Goal: Transaction & Acquisition: Purchase product/service

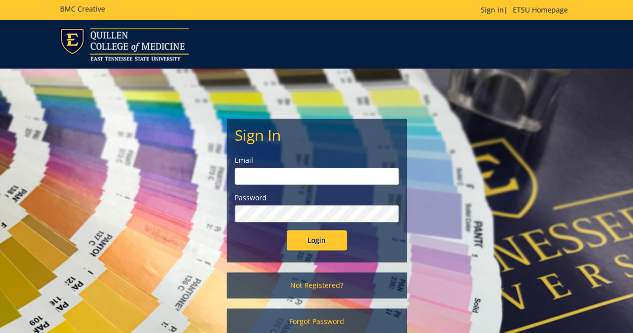
click at [342, 168] on input "email" at bounding box center [317, 176] width 164 height 17
click at [287, 230] on input "Login" at bounding box center [317, 240] width 60 height 20
click at [324, 177] on input "flaglor" at bounding box center [317, 176] width 164 height 17
type input "[EMAIL_ADDRESS][DOMAIN_NAME]"
click at [323, 247] on input "Login" at bounding box center [317, 240] width 60 height 20
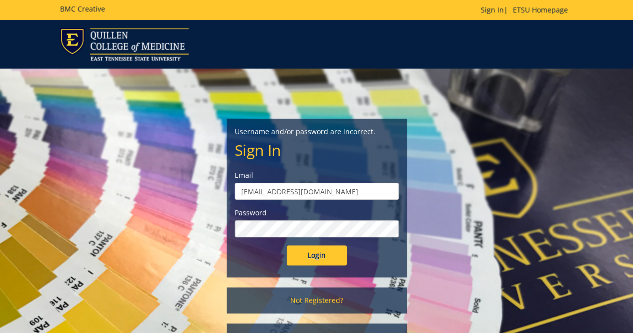
click at [287, 245] on input "Login" at bounding box center [317, 255] width 60 height 20
click at [88, 8] on h5 "BMC Creative" at bounding box center [82, 9] width 45 height 8
click at [117, 39] on img at bounding box center [124, 44] width 129 height 33
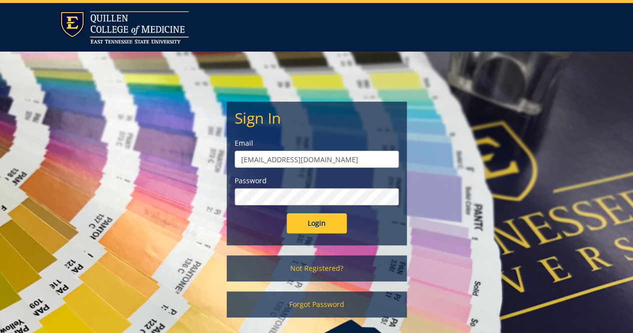
scroll to position [16, 0]
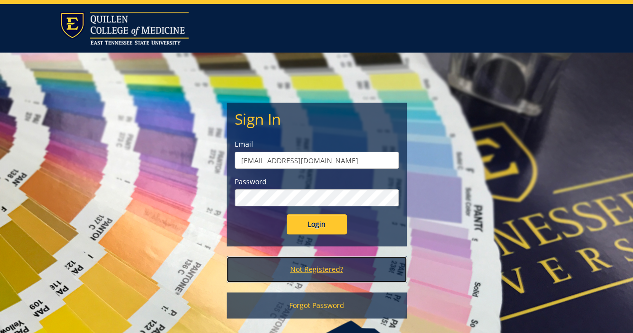
click at [307, 266] on link "Not Registered?" at bounding box center [317, 269] width 180 height 26
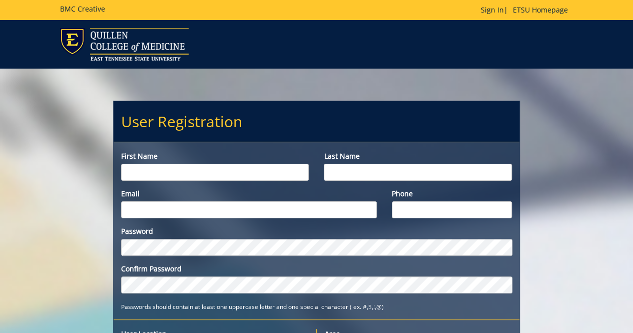
click at [262, 172] on input "First name" at bounding box center [215, 172] width 188 height 17
type input "Kinner"
type input "Flaglor"
type input "[EMAIL_ADDRESS][DOMAIN_NAME]"
click at [432, 212] on input "Phone" at bounding box center [452, 209] width 120 height 17
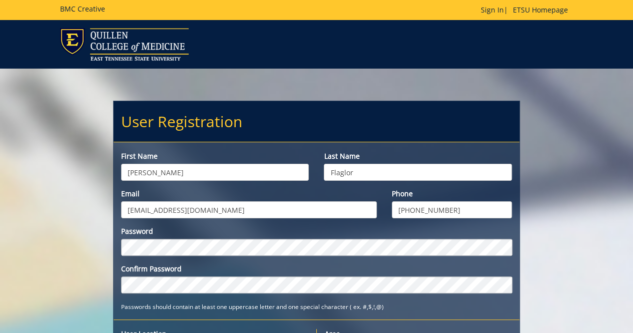
type input "423-972-1947"
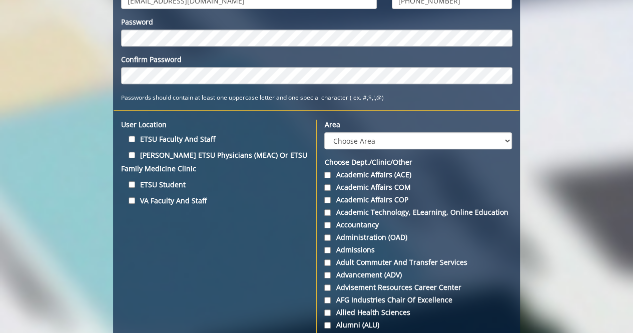
scroll to position [210, 0]
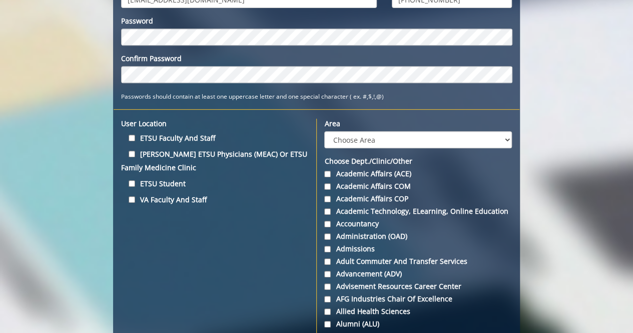
click at [152, 151] on label "Quillen ETSU Physicians (MEAC) or ETSU Family Medicine Clinic" at bounding box center [215, 160] width 188 height 27
click at [135, 151] on input "Quillen ETSU Physicians (MEAC) or ETSU Family Medicine Clinic" at bounding box center [132, 154] width 7 height 7
checkbox input "true"
click at [138, 181] on label "ETSU Student" at bounding box center [215, 184] width 188 height 14
click at [135, 181] on input "ETSU Student" at bounding box center [132, 183] width 7 height 7
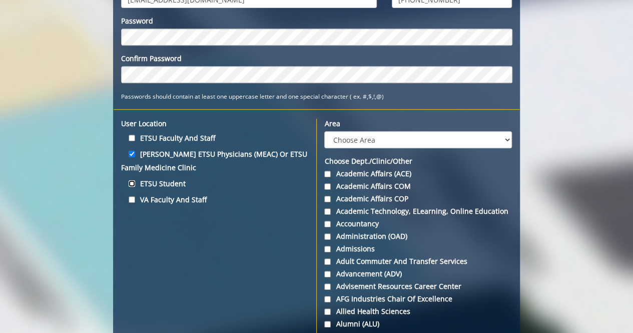
checkbox input "true"
click at [131, 159] on label "Quillen ETSU Physicians (MEAC) or ETSU Family Medicine Clinic" at bounding box center [215, 160] width 188 height 27
click at [131, 157] on input "Quillen ETSU Physicians (MEAC) or ETSU Family Medicine Clinic" at bounding box center [132, 154] width 7 height 7
checkbox input "false"
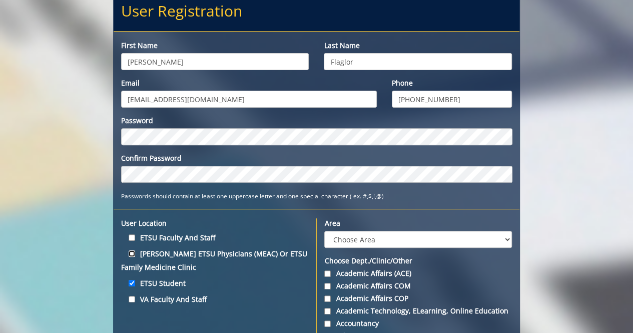
scroll to position [209, 0]
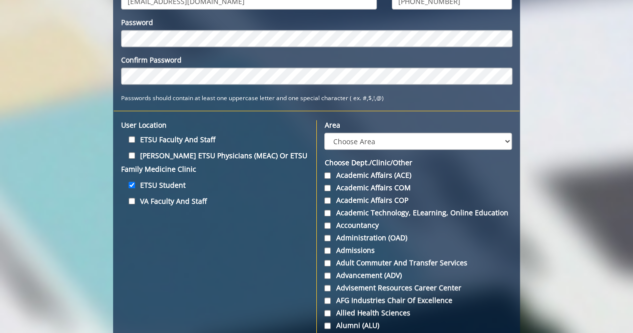
click at [363, 130] on label "Area" at bounding box center [418, 125] width 188 height 10
click at [363, 133] on select "Choose Area Administration Advancement (ADM) BucSports Business & Finance Clemm…" at bounding box center [418, 141] width 188 height 17
click at [367, 137] on select "Choose Area Administration Advancement (ADM) BucSports Business & Finance Clemm…" at bounding box center [418, 141] width 188 height 17
select select "27"
click at [324, 133] on select "Choose Area Administration Advancement (ADM) BucSports Business & Finance Clemm…" at bounding box center [418, 141] width 188 height 17
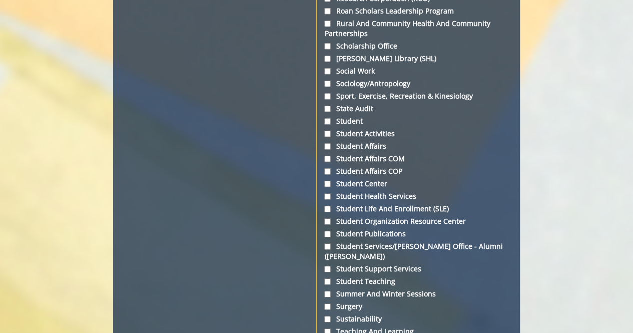
scroll to position [3368, 0]
click at [340, 117] on label "Student" at bounding box center [418, 122] width 188 height 10
click at [331, 119] on input "Student" at bounding box center [327, 122] width 7 height 7
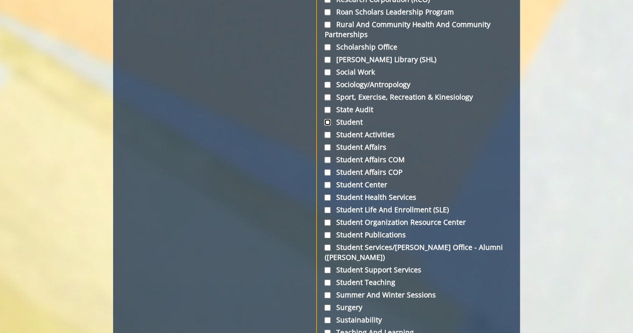
checkbox input "true"
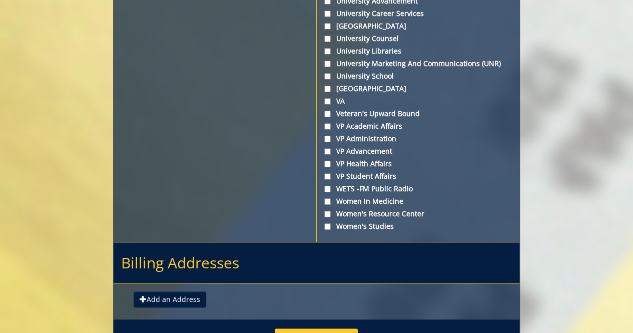
scroll to position [3866, 0]
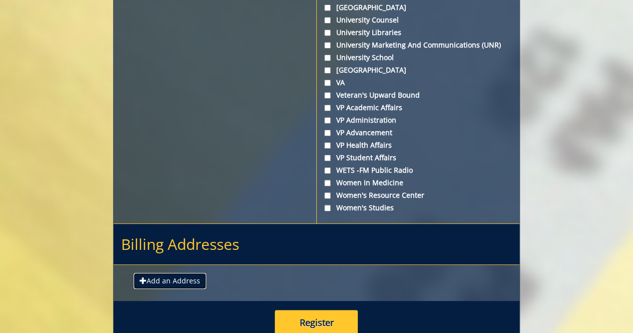
click at [175, 273] on button "Add an Address" at bounding box center [170, 281] width 73 height 16
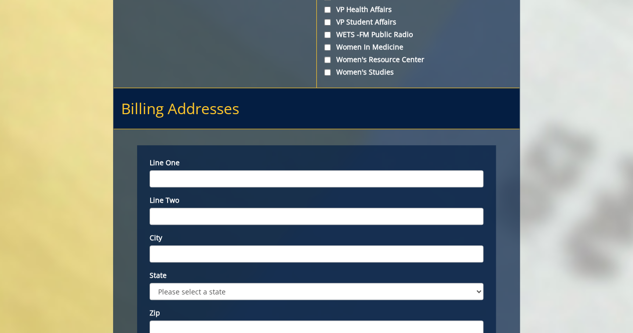
scroll to position [4002, 0]
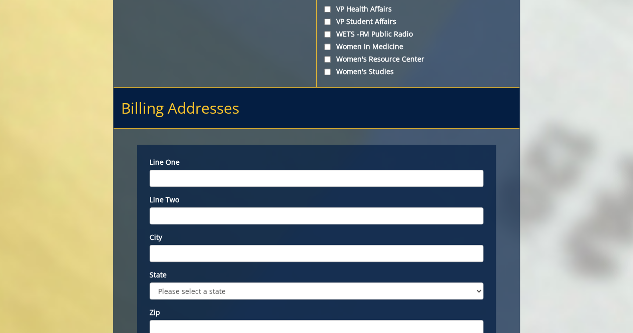
click at [213, 157] on div "Line one Line two City State Please select a state AK AL AR AS AZ CA CO CT DC D…" at bounding box center [317, 247] width 334 height 180
click at [219, 170] on input "Line one" at bounding box center [317, 178] width 334 height 17
type input "630 Wisecarver Rd"
type input "Mosheim"
click at [229, 282] on select "Please select a state AK AL AR AS AZ CA CO CT DC DE FL FM GA GU HI IA ID IL IN …" at bounding box center [317, 290] width 334 height 17
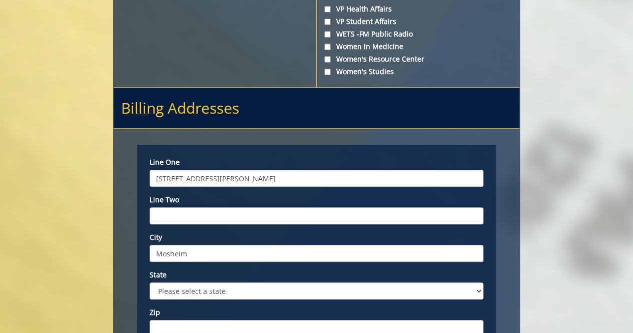
select select "1"
click at [150, 282] on select "Please select a state AK AL AR AS AZ CA CO CT DC DE FL FM GA GU HI IA ID IL IN …" at bounding box center [317, 290] width 334 height 17
click at [211, 320] on input "Zip" at bounding box center [317, 328] width 334 height 17
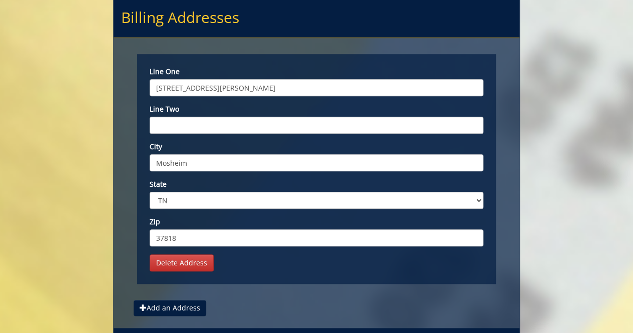
scroll to position [4103, 0]
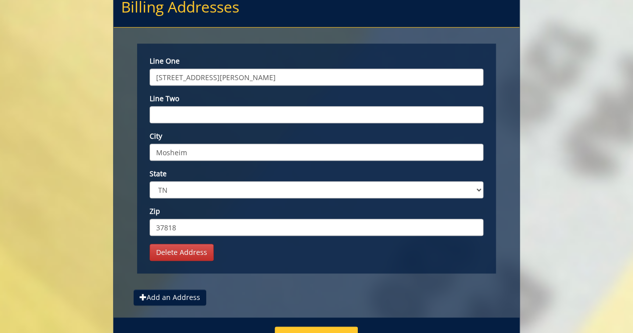
type input "37818"
click at [302, 326] on button "Register" at bounding box center [316, 339] width 83 height 26
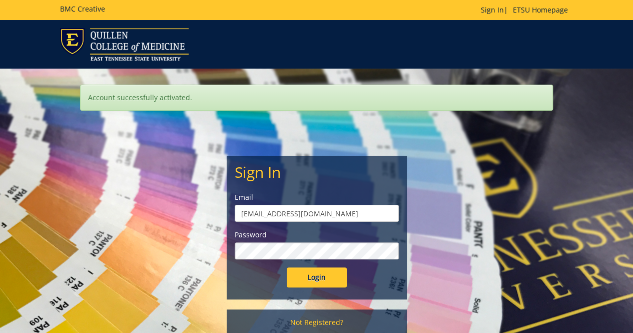
click at [287, 267] on input "Login" at bounding box center [317, 277] width 60 height 20
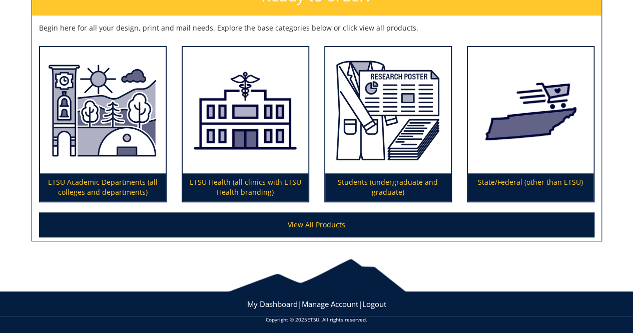
scroll to position [172, 0]
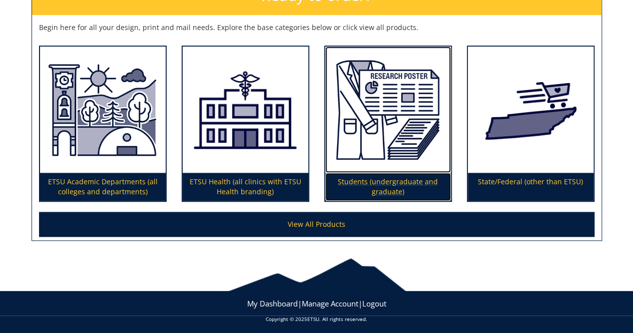
click at [384, 127] on img at bounding box center [388, 110] width 126 height 126
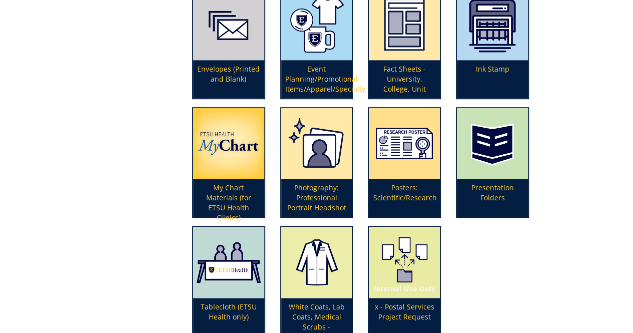
scroll to position [278, 0]
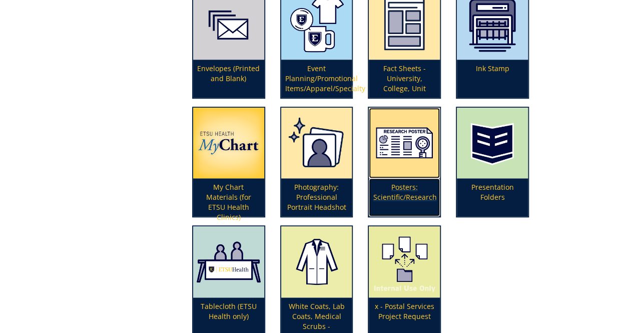
click at [398, 167] on img at bounding box center [404, 143] width 71 height 71
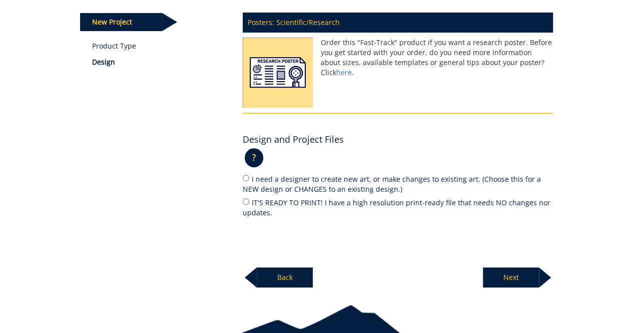
scroll to position [130, 0]
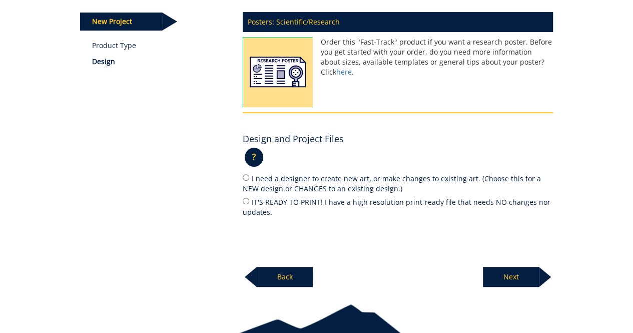
click at [302, 204] on label "IT'S READY TO PRINT! I have a high resolution print-ready file that needs NO ch…" at bounding box center [398, 206] width 310 height 21
click at [249, 204] on input "IT'S READY TO PRINT! I have a high resolution print-ready file that needs NO ch…" at bounding box center [246, 201] width 7 height 7
radio input "true"
click at [352, 67] on link "here" at bounding box center [344, 72] width 16 height 10
click at [517, 278] on p "Next" at bounding box center [511, 277] width 56 height 20
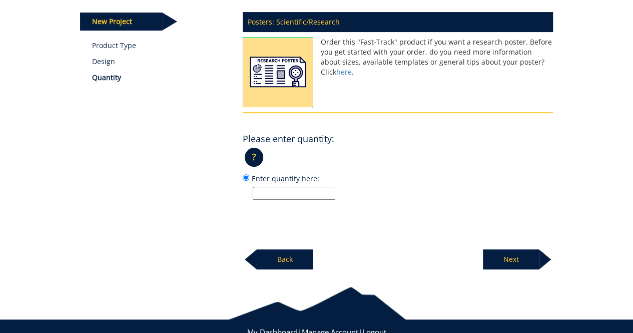
click at [309, 196] on input "Enter quantity here:" at bounding box center [294, 193] width 83 height 13
type input "1"
click at [508, 257] on p "Next" at bounding box center [511, 259] width 56 height 20
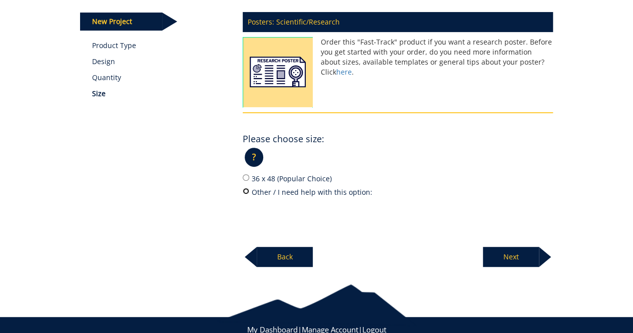
click at [247, 190] on input "Other / I need help with this option:" at bounding box center [246, 191] width 7 height 7
radio input "true"
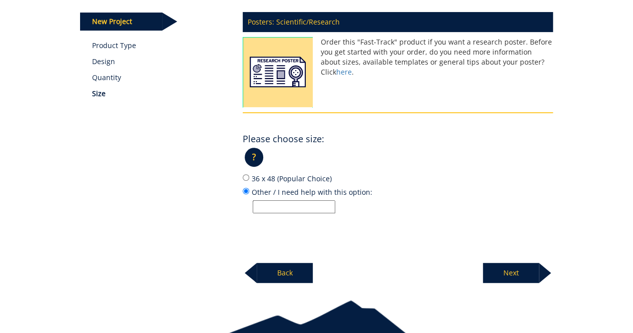
click at [263, 207] on input "Other / I need help with this option:" at bounding box center [294, 206] width 83 height 13
type input "44 x 66"
click at [524, 272] on p "Next" at bounding box center [511, 273] width 56 height 20
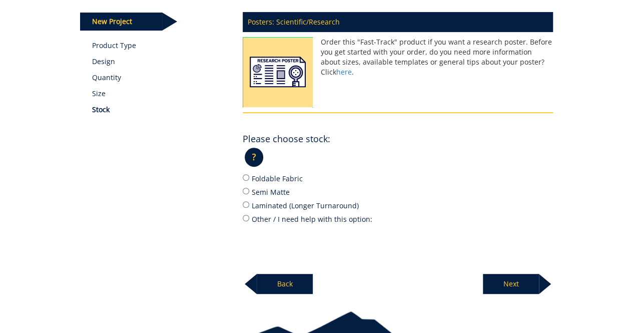
click at [254, 165] on p "?" at bounding box center [254, 157] width 19 height 19
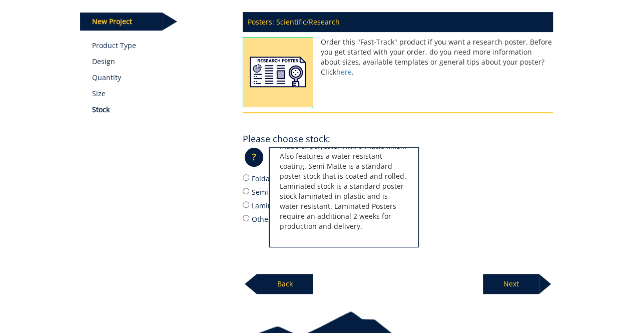
scroll to position [52, 0]
click at [238, 189] on div "Posters: Scientific/Research Order this "Fast-Track" product if you want a rese…" at bounding box center [397, 150] width 325 height 288
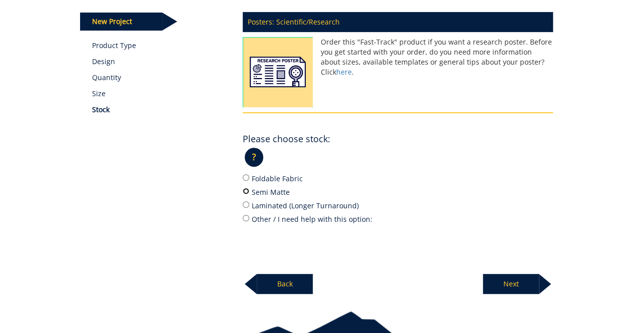
click at [244, 190] on input "Semi Matte" at bounding box center [246, 191] width 7 height 7
radio input "true"
click at [511, 286] on p "Next" at bounding box center [511, 284] width 56 height 20
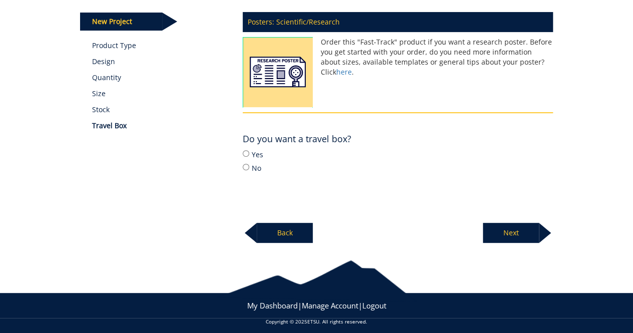
click at [251, 167] on label "No" at bounding box center [398, 167] width 310 height 11
click at [249, 167] on input "No" at bounding box center [246, 167] width 7 height 7
radio input "true"
click at [492, 237] on p "Next" at bounding box center [511, 233] width 56 height 20
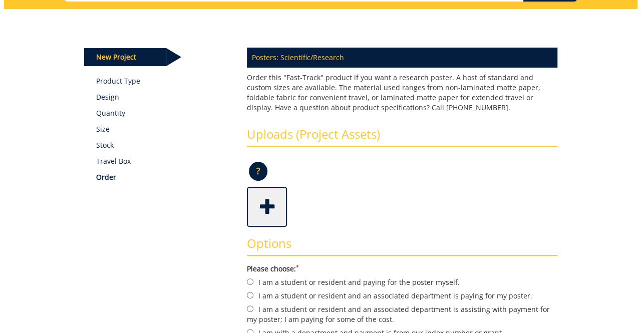
scroll to position [97, 0]
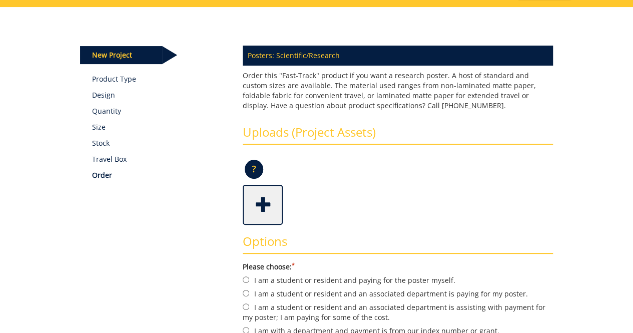
click at [258, 206] on span at bounding box center [264, 203] width 40 height 35
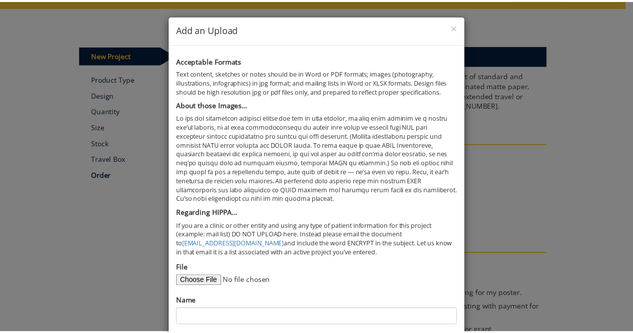
scroll to position [47, 0]
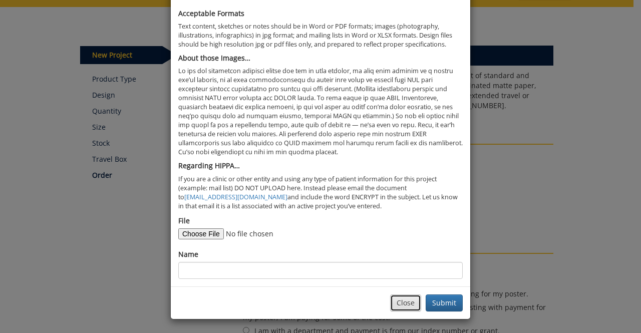
click at [406, 305] on button "Close" at bounding box center [405, 302] width 31 height 17
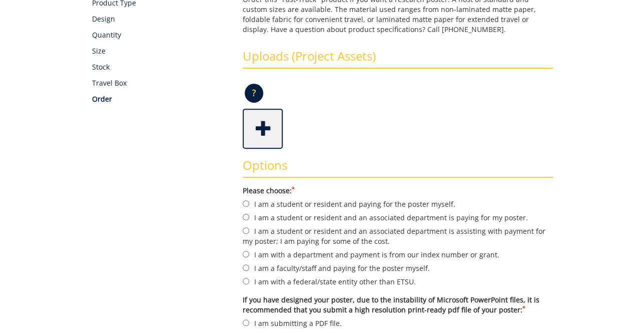
scroll to position [178, 0]
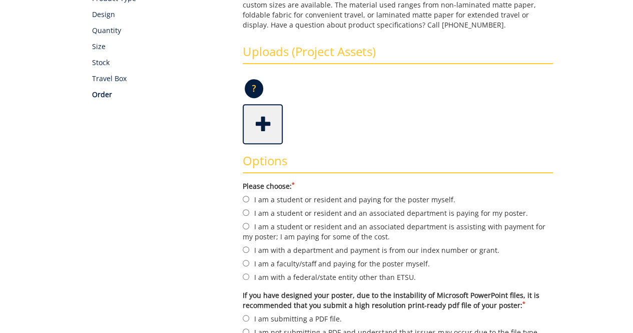
click at [317, 214] on label "I am a student or resident and an associated department is paying for my poster." at bounding box center [398, 212] width 310 height 11
click at [249, 214] on input "I am a student or resident and an associated department is paying for my poster." at bounding box center [246, 212] width 7 height 7
radio input "true"
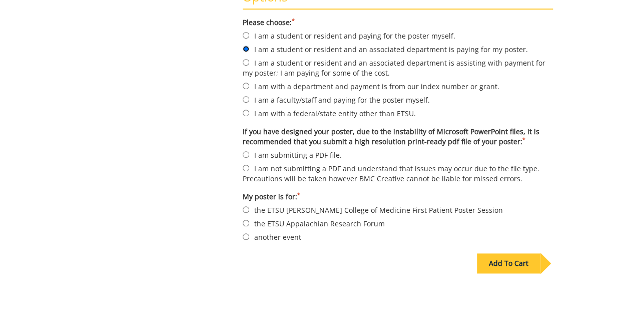
scroll to position [342, 0]
click at [249, 154] on label "I am submitting a PDF file." at bounding box center [398, 154] width 310 height 11
click at [249, 154] on input "I am submitting a PDF file." at bounding box center [246, 154] width 7 height 7
radio input "true"
click at [266, 235] on label "another event" at bounding box center [398, 236] width 310 height 11
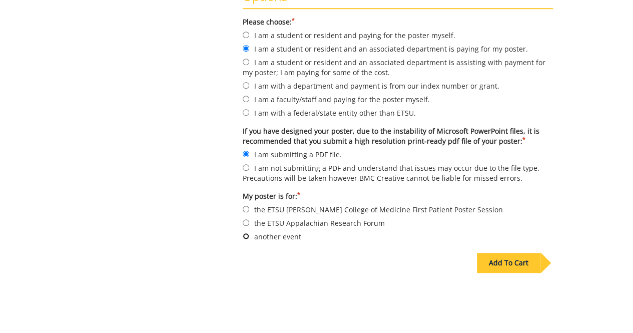
click at [249, 235] on input "another event" at bounding box center [246, 236] width 7 height 7
radio input "true"
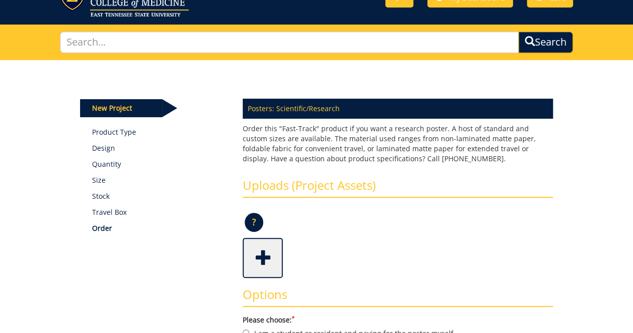
scroll to position [99, 0]
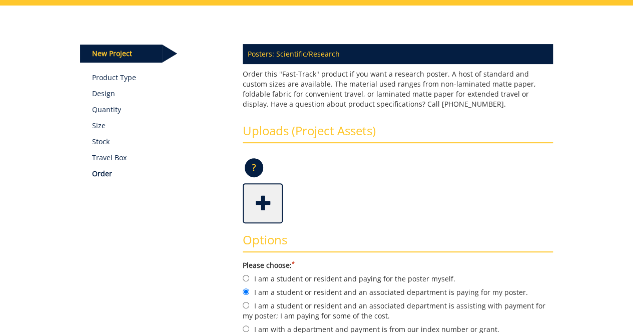
click at [106, 94] on p "Design" at bounding box center [160, 94] width 136 height 10
click at [108, 74] on link "Product Type" at bounding box center [160, 78] width 136 height 10
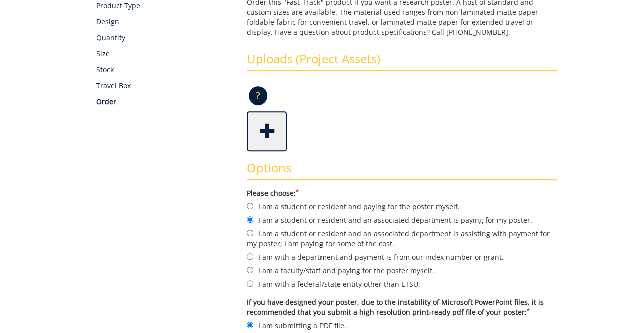
scroll to position [170, 0]
click at [260, 141] on span at bounding box center [264, 130] width 40 height 35
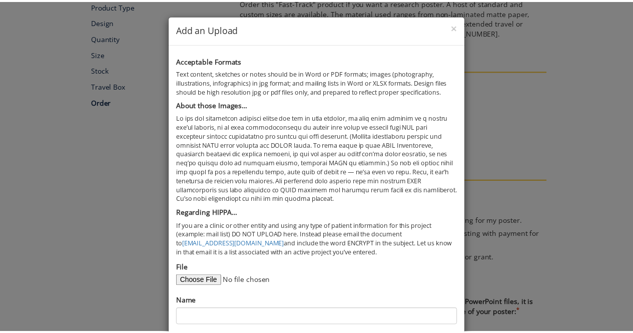
scroll to position [47, 0]
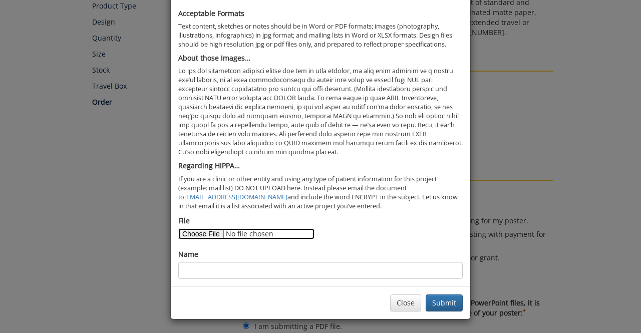
click at [208, 236] on input "File" at bounding box center [246, 233] width 136 height 11
type input "C:\fakepath\Utilization of AI Tools in Health Sciences at [GEOGRAPHIC_DATA]pdf"
click at [138, 101] on div "× Add an Upload Acceptable Formats Text content, sketches or notes should be in…" at bounding box center [320, 166] width 641 height 333
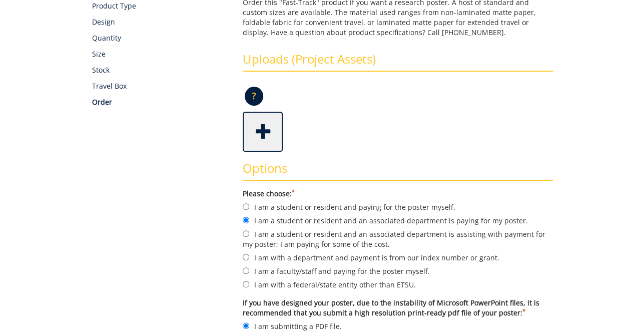
click at [105, 86] on p "Travel Box" at bounding box center [160, 86] width 136 height 10
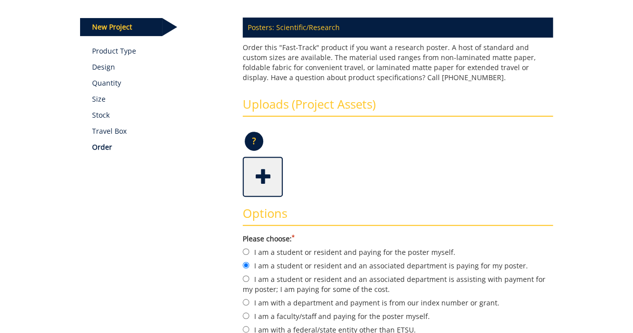
scroll to position [115, 0]
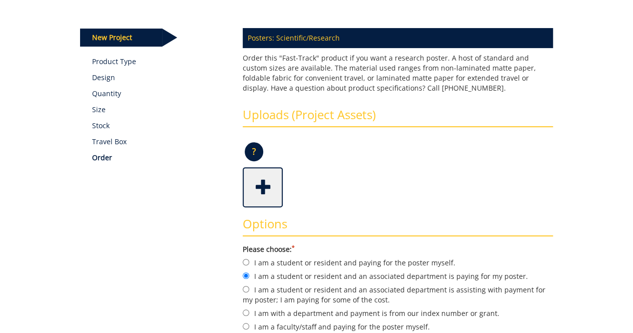
click at [99, 113] on p "Size" at bounding box center [160, 110] width 136 height 10
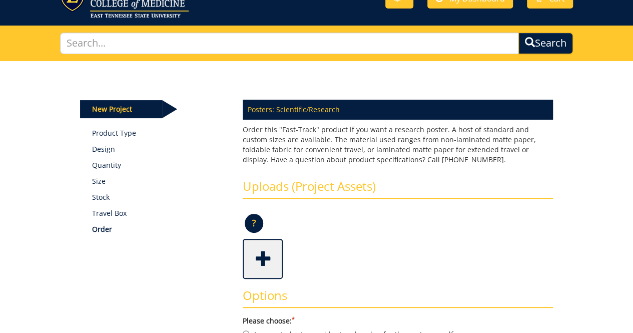
scroll to position [32, 0]
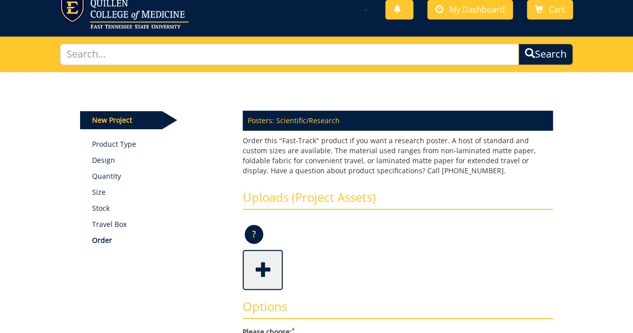
click at [96, 193] on p "Size" at bounding box center [160, 192] width 136 height 10
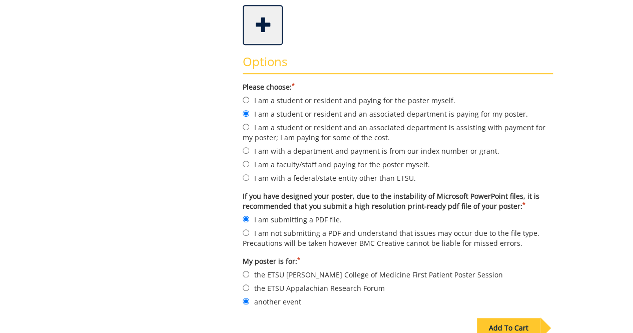
scroll to position [371, 0]
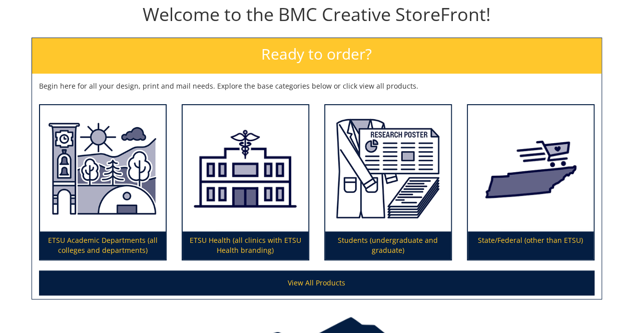
scroll to position [113, 0]
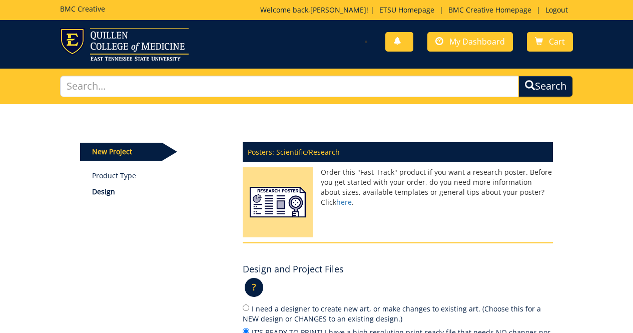
scroll to position [130, 0]
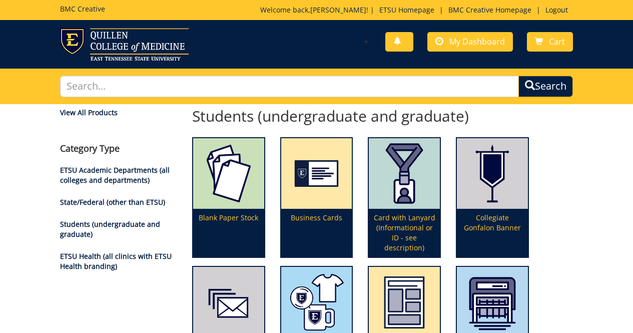
scroll to position [278, 0]
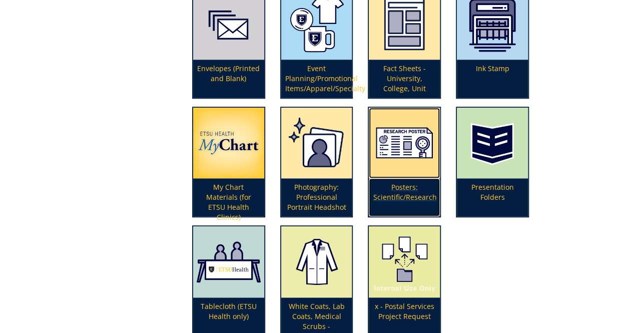
click at [403, 174] on img at bounding box center [404, 143] width 71 height 71
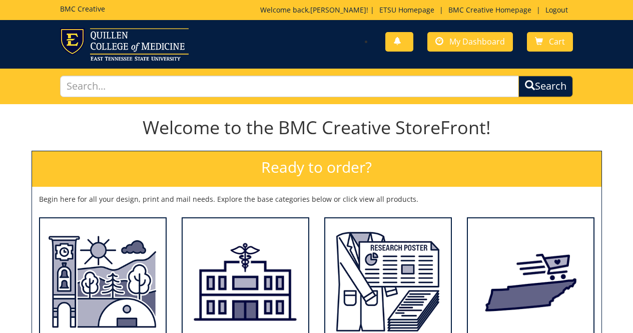
scroll to position [172, 0]
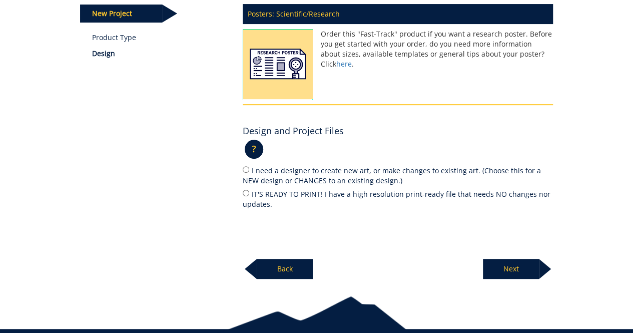
scroll to position [143, 0]
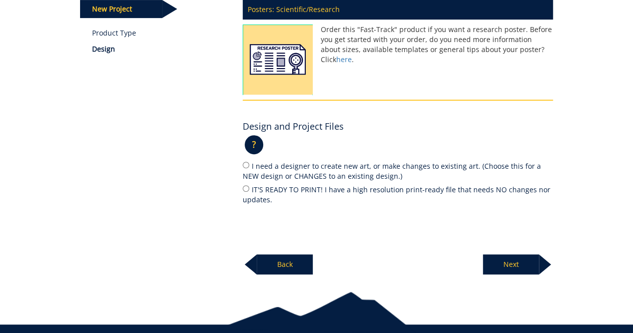
click at [381, 167] on label "I need a designer to create new art, or make changes to existing art. (Choose t…" at bounding box center [398, 170] width 310 height 21
click at [249, 167] on input "I need a designer to create new art, or make changes to existing art. (Choose t…" at bounding box center [246, 165] width 7 height 7
radio input "true"
click at [498, 261] on p "Next" at bounding box center [511, 264] width 56 height 20
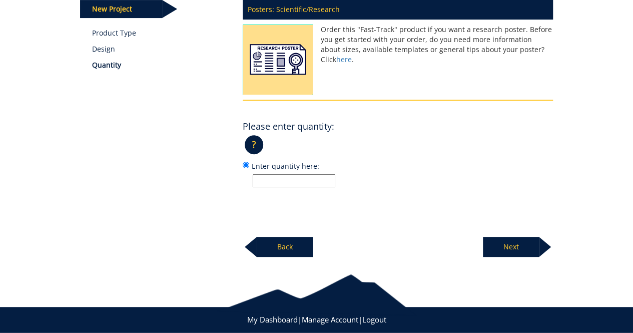
click at [324, 182] on input "Enter quantity here:" at bounding box center [294, 180] width 83 height 13
type input "1"
click at [507, 242] on p "Next" at bounding box center [511, 247] width 56 height 20
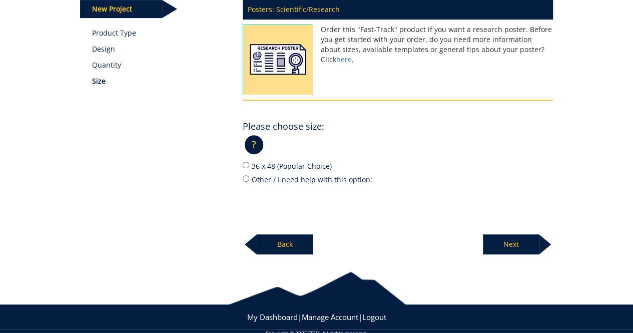
click at [249, 176] on label "Other / I need help with this option:" at bounding box center [398, 179] width 310 height 11
click at [249, 176] on input "Other / I need help with this option:" at bounding box center [246, 178] width 7 height 7
radio input "true"
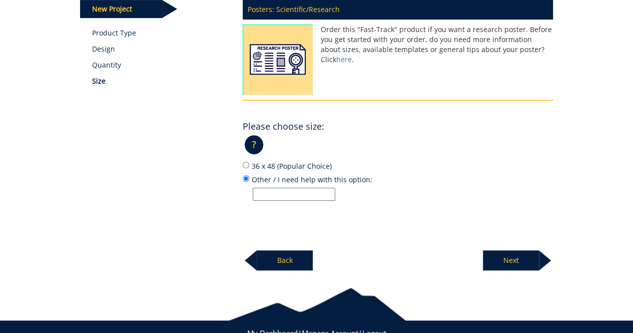
click at [266, 191] on input "Other / I need help with this option:" at bounding box center [294, 194] width 83 height 13
type input "40 x 60"
click at [375, 219] on div "Posters: Scientific/Research Order this "Fast-Track" product if you want a rese…" at bounding box center [397, 131] width 325 height 277
click at [508, 260] on p "Next" at bounding box center [511, 260] width 56 height 20
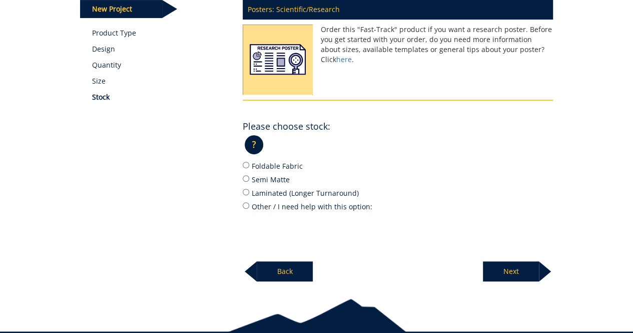
click at [255, 174] on label "Semi Matte" at bounding box center [398, 179] width 310 height 11
click at [249, 175] on input "Semi Matte" at bounding box center [246, 178] width 7 height 7
radio input "true"
click at [523, 271] on p "Next" at bounding box center [511, 271] width 56 height 20
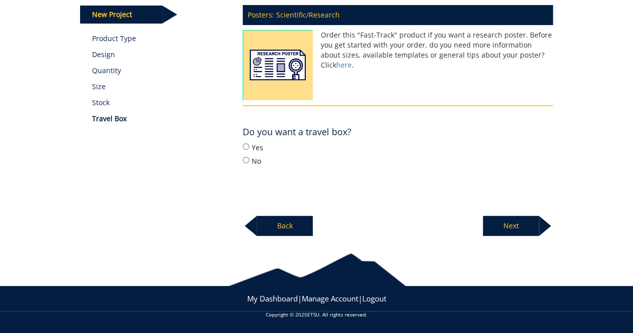
scroll to position [136, 0]
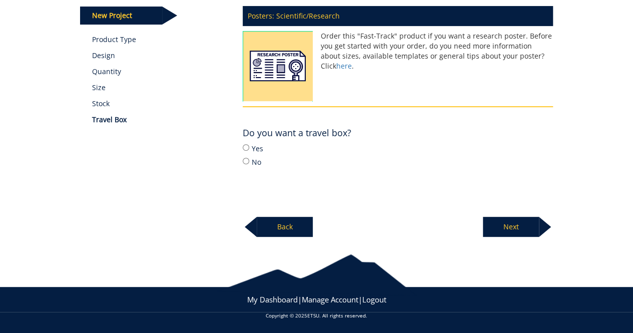
click at [287, 222] on p "Back" at bounding box center [285, 227] width 56 height 20
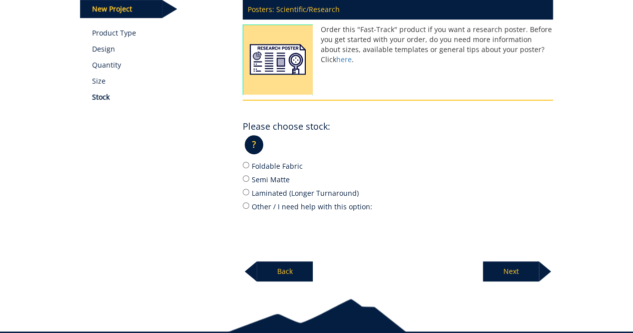
click at [289, 274] on p "Back" at bounding box center [285, 271] width 56 height 20
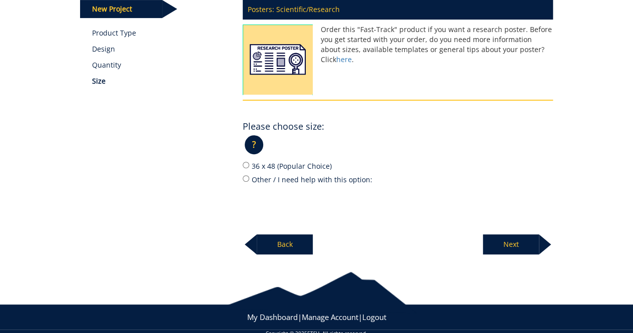
click at [249, 163] on label "36 x 48 (Popular Choice)" at bounding box center [398, 165] width 310 height 11
click at [249, 163] on input "36 x 48 (Popular Choice)" at bounding box center [246, 165] width 7 height 7
radio input "true"
click at [522, 238] on p "Next" at bounding box center [511, 244] width 56 height 20
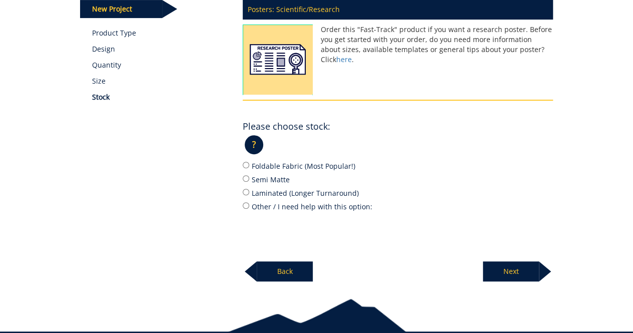
click at [256, 180] on label "Semi Matte" at bounding box center [398, 179] width 310 height 11
click at [249, 180] on input "Semi Matte" at bounding box center [246, 178] width 7 height 7
radio input "true"
click at [510, 271] on p "Next" at bounding box center [511, 271] width 56 height 20
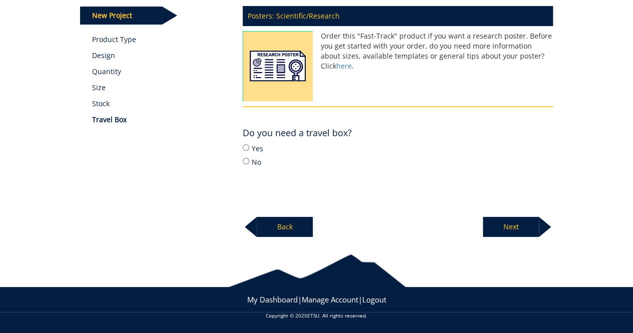
click at [258, 162] on label "No" at bounding box center [398, 161] width 310 height 11
click at [249, 162] on input "No" at bounding box center [246, 161] width 7 height 7
radio input "true"
click at [514, 233] on p "Next" at bounding box center [511, 227] width 56 height 20
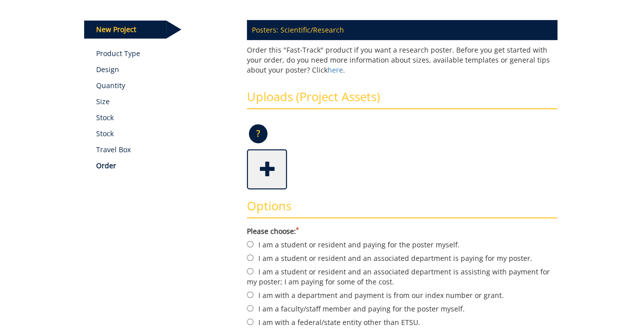
scroll to position [123, 0]
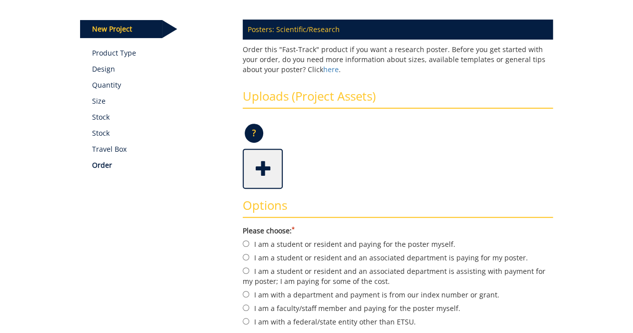
click at [285, 256] on label "I am a student or resident and an associated department is paying for my poster." at bounding box center [398, 257] width 310 height 11
click at [249, 256] on input "I am a student or resident and an associated department is paying for my poster." at bounding box center [246, 257] width 7 height 7
radio input "true"
click at [250, 174] on span at bounding box center [264, 167] width 40 height 35
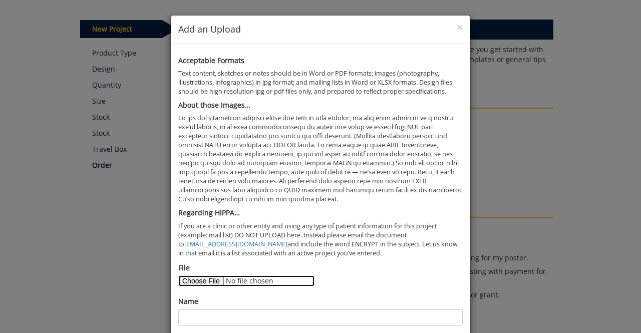
click at [211, 283] on input "File" at bounding box center [246, 280] width 136 height 11
type input "C:\fakepath\Utilization of AI Tools in Health Sciences at [GEOGRAPHIC_DATA]pdf"
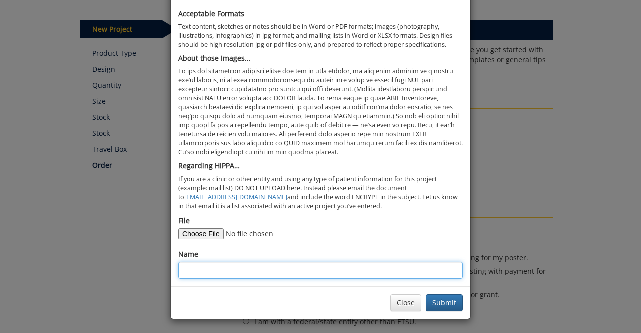
click at [346, 266] on input "Name" at bounding box center [320, 270] width 284 height 17
type input "Utilization of AI Tools in Health Sciences at [GEOGRAPHIC_DATA]"
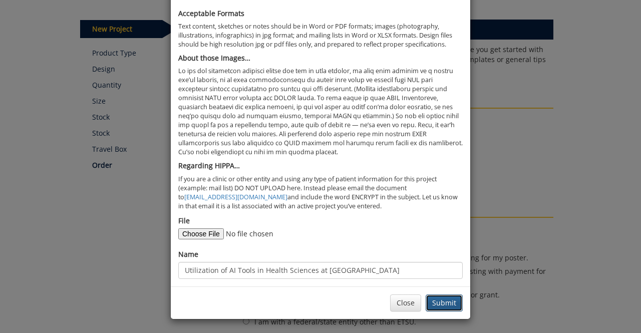
click at [443, 301] on button "Submit" at bounding box center [444, 302] width 37 height 17
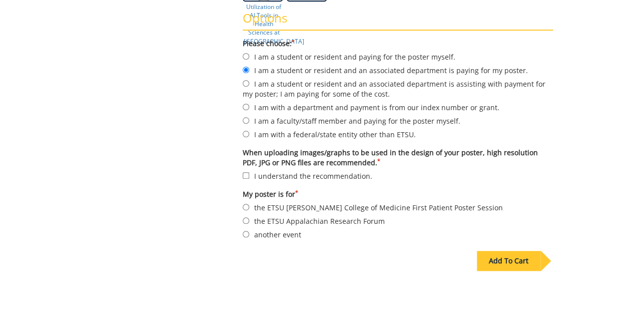
scroll to position [311, 0]
click at [271, 172] on label "I understand the recommendation." at bounding box center [398, 175] width 310 height 11
click at [249, 172] on input "I understand the recommendation." at bounding box center [246, 175] width 7 height 7
checkbox input "true"
click at [273, 235] on label "another event" at bounding box center [398, 233] width 310 height 11
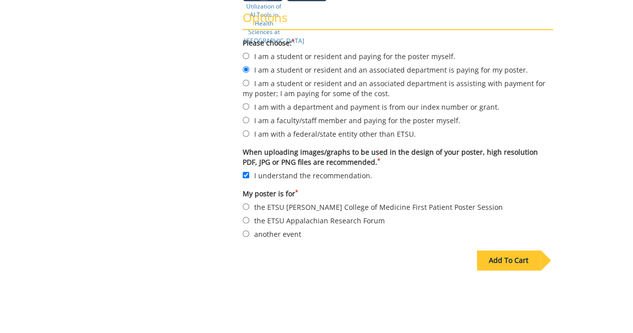
click at [249, 235] on input "another event" at bounding box center [246, 233] width 7 height 7
radio input "true"
click at [500, 259] on div "Add To Cart" at bounding box center [509, 260] width 64 height 20
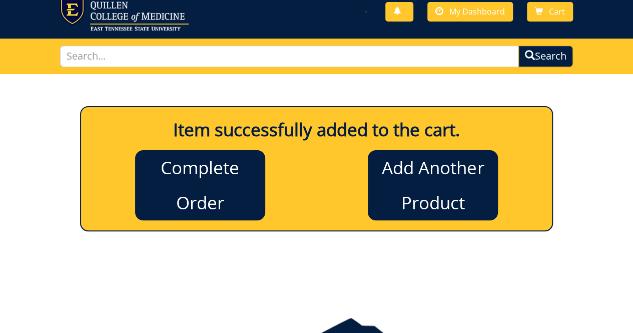
scroll to position [0, 0]
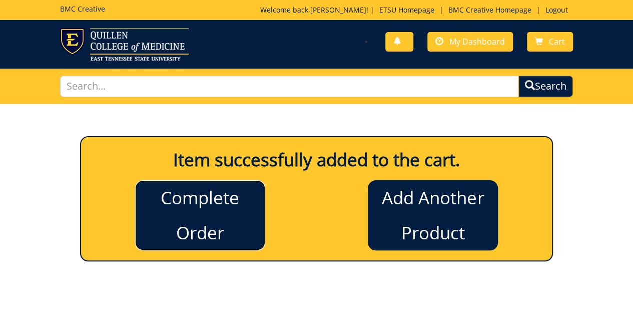
click at [218, 198] on link "Complete Order" at bounding box center [200, 215] width 130 height 70
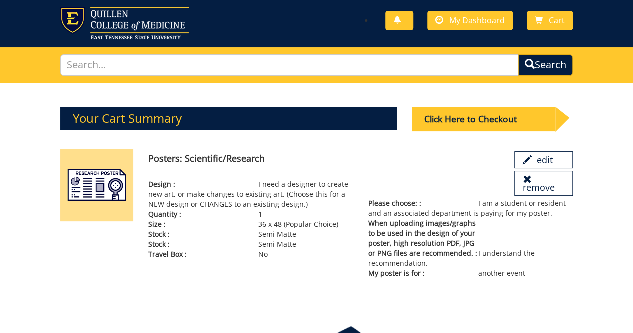
scroll to position [17, 0]
